Goal: Find specific page/section: Find specific page/section

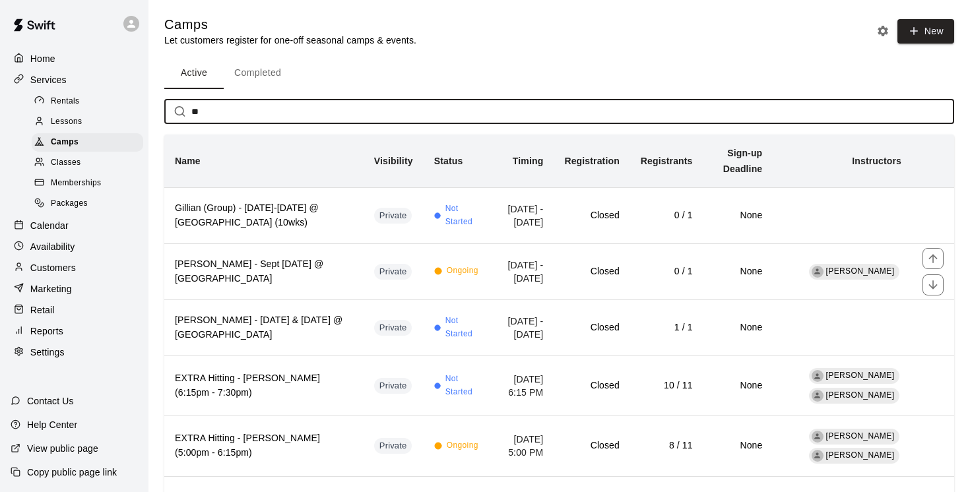
type input "*"
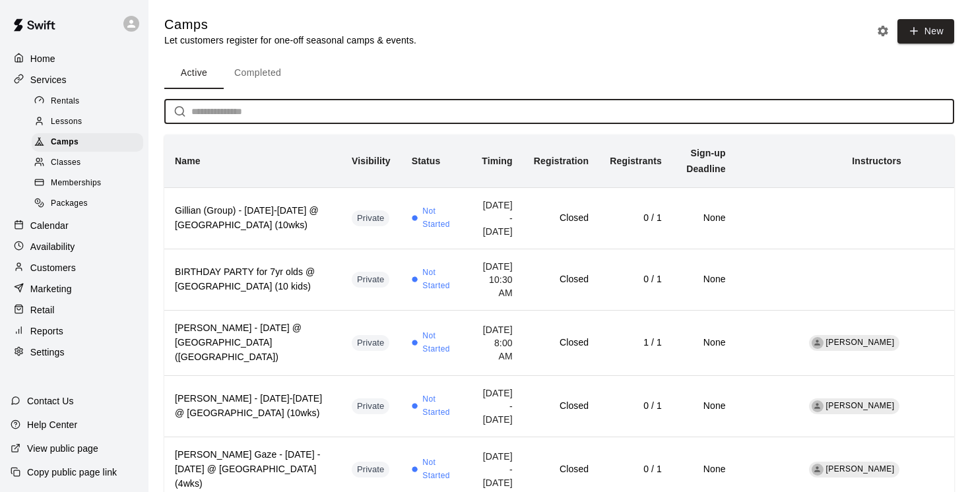
click at [48, 83] on p "Services" at bounding box center [48, 79] width 36 height 13
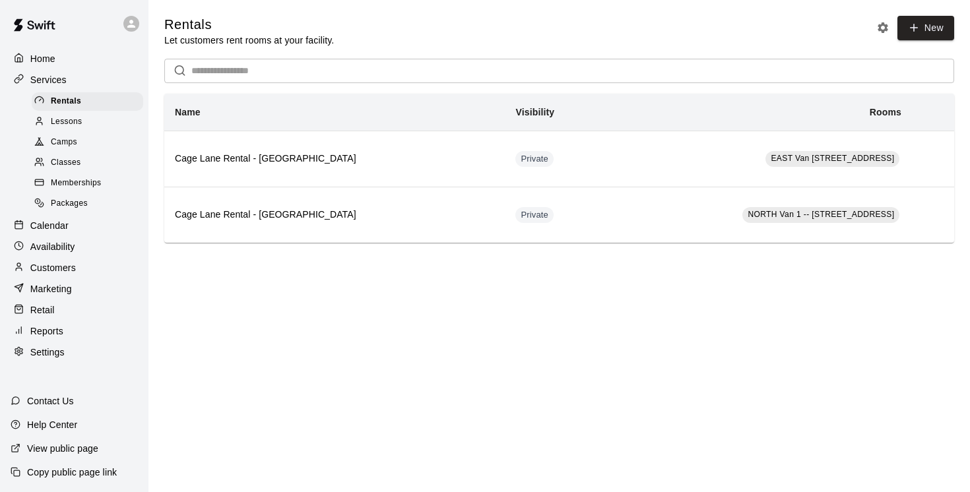
click at [55, 76] on p "Services" at bounding box center [48, 79] width 36 height 13
click at [58, 226] on p "Calendar" at bounding box center [49, 225] width 38 height 13
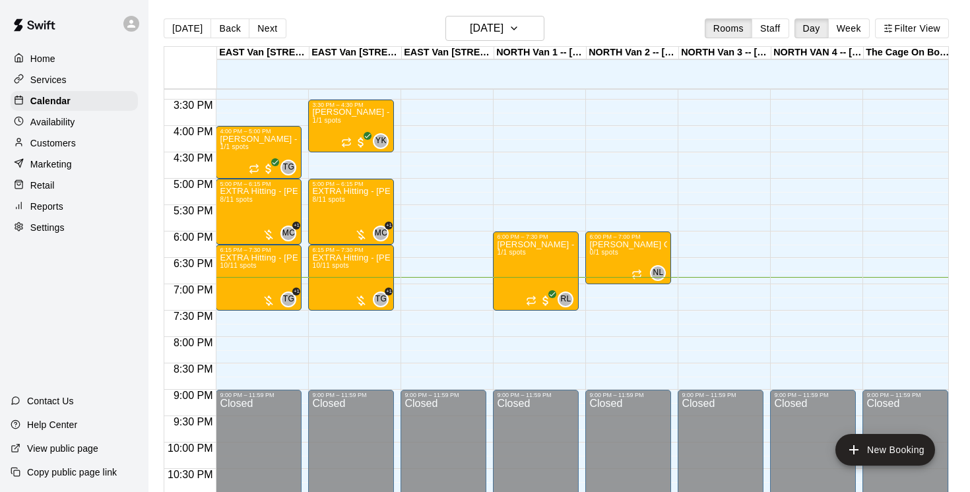
scroll to position [825, 0]
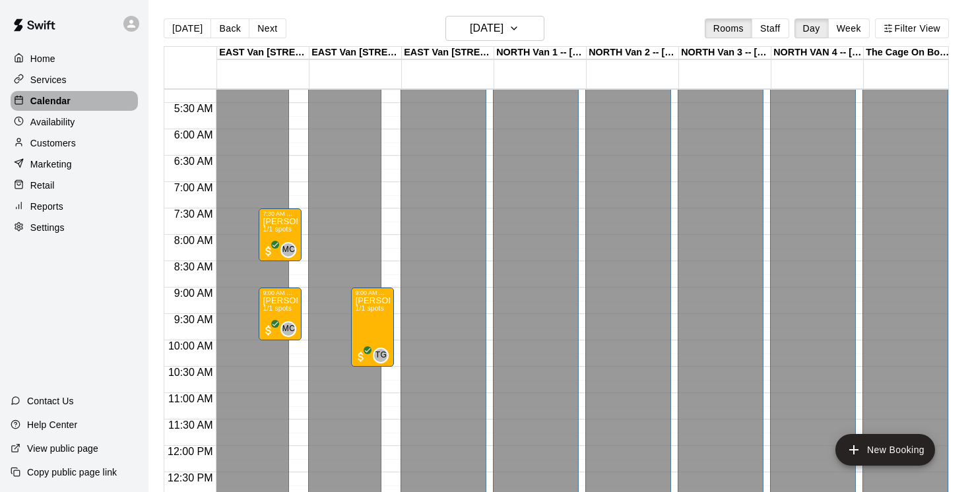
click at [59, 100] on p "Calendar" at bounding box center [50, 100] width 40 height 13
click at [59, 79] on p "Services" at bounding box center [48, 79] width 36 height 13
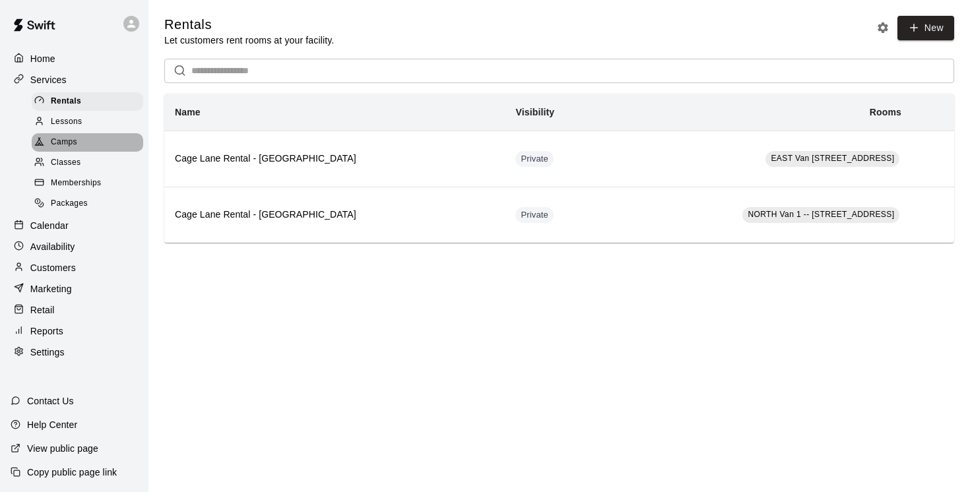
click at [70, 136] on span "Camps" at bounding box center [64, 142] width 26 height 13
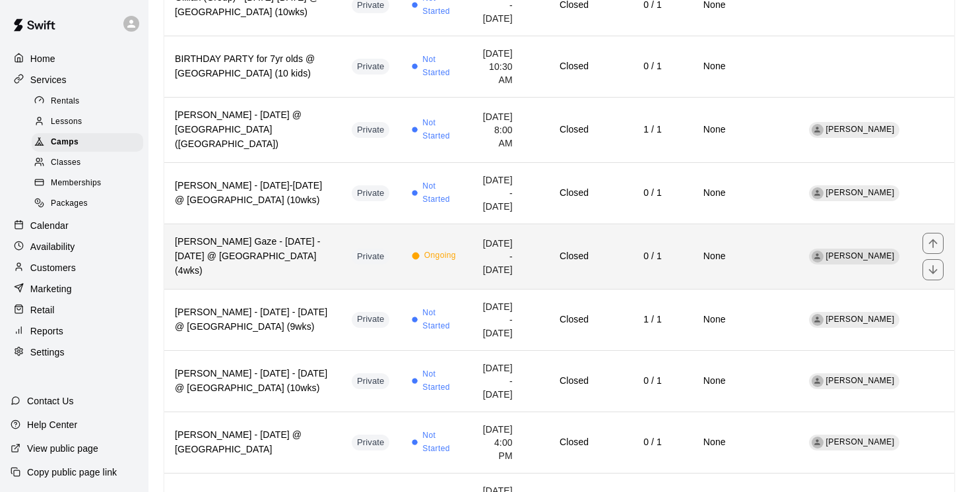
click at [341, 266] on td "Private" at bounding box center [371, 256] width 60 height 65
